Goal: Check status: Check status

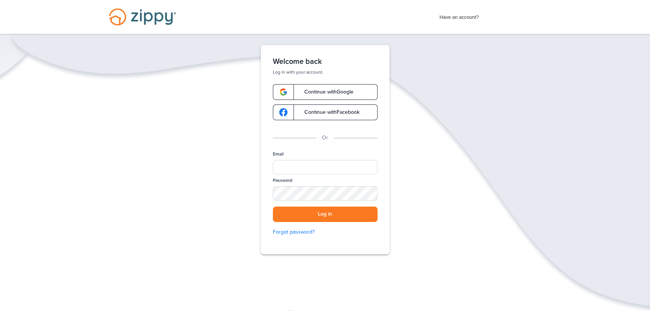
click at [347, 94] on span "Continue with Google" at bounding box center [325, 91] width 57 height 5
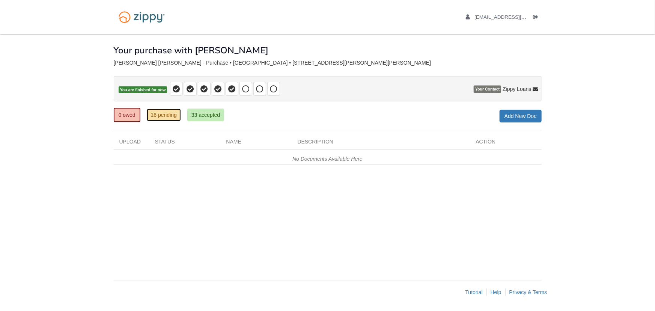
click at [161, 116] on link "16 pending" at bounding box center [164, 114] width 34 height 13
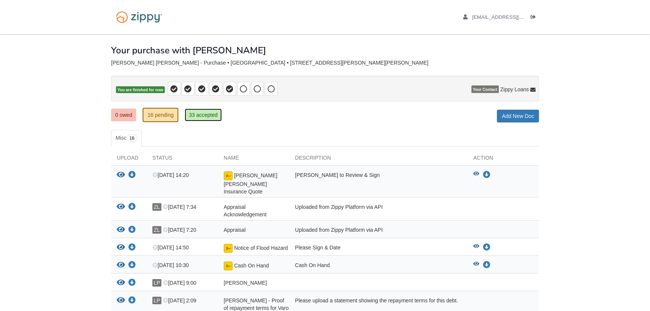
click at [202, 116] on link "33 accepted" at bounding box center [203, 114] width 37 height 13
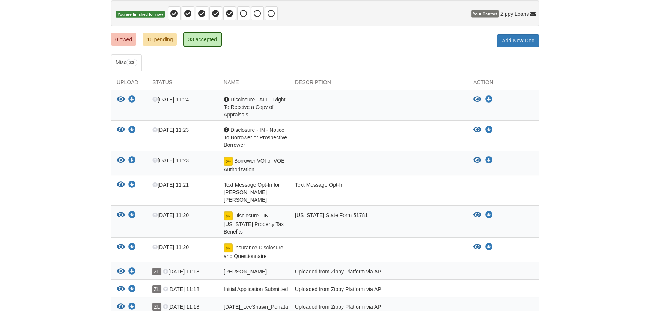
scroll to position [59, 0]
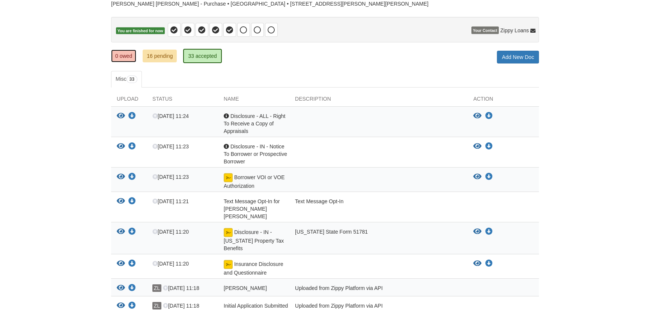
click at [123, 55] on link "0 owed" at bounding box center [123, 56] width 25 height 13
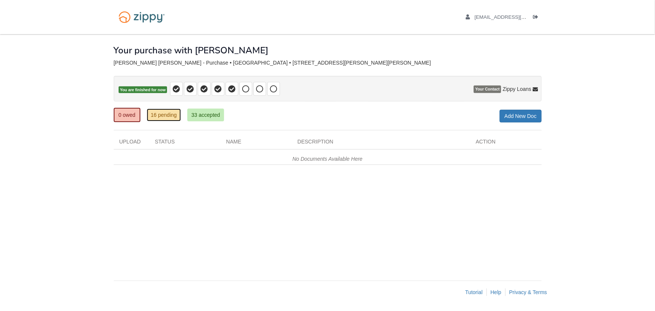
click at [162, 117] on link "16 pending" at bounding box center [164, 114] width 34 height 13
